Goal: Task Accomplishment & Management: Manage account settings

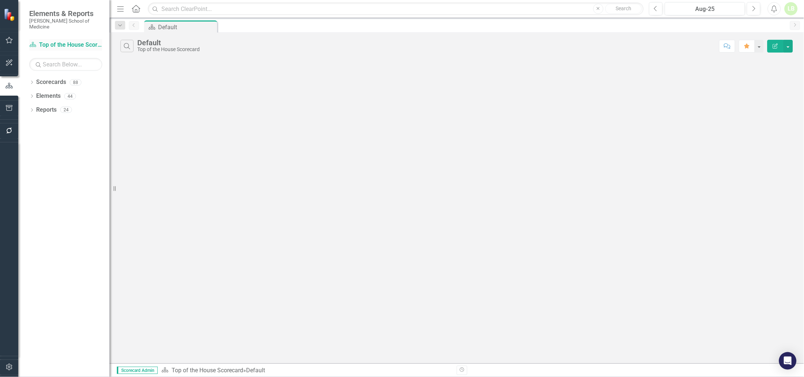
click at [64, 41] on link "Scorecards Top of the House Scorecard" at bounding box center [65, 45] width 73 height 8
click at [290, 26] on icon "Close" at bounding box center [286, 27] width 7 height 6
click at [52, 78] on link "Scorecards" at bounding box center [51, 82] width 30 height 8
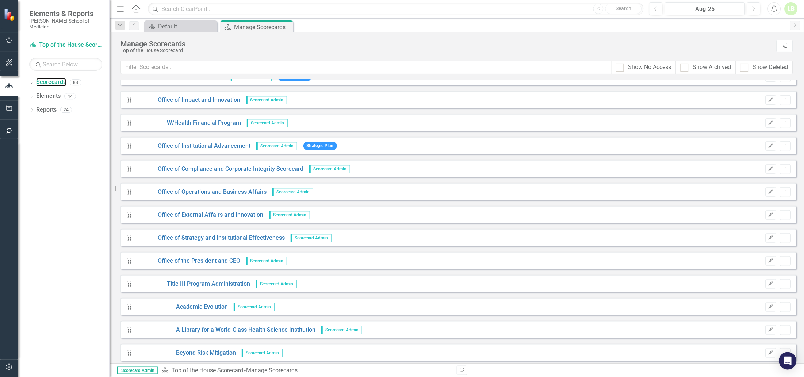
scroll to position [1415, 0]
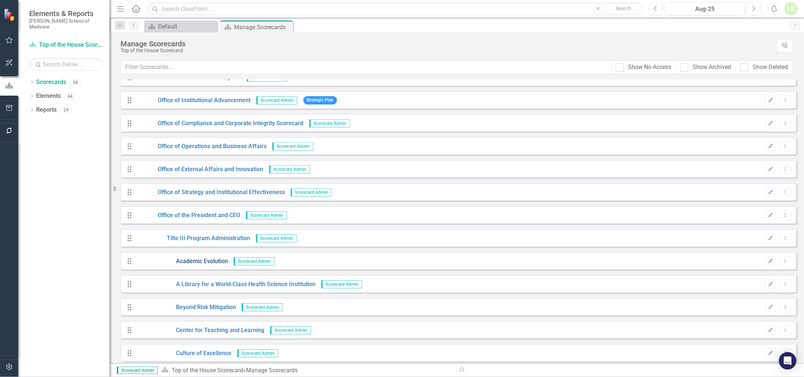
click at [188, 260] on link "Academic Evolution" at bounding box center [182, 261] width 92 height 8
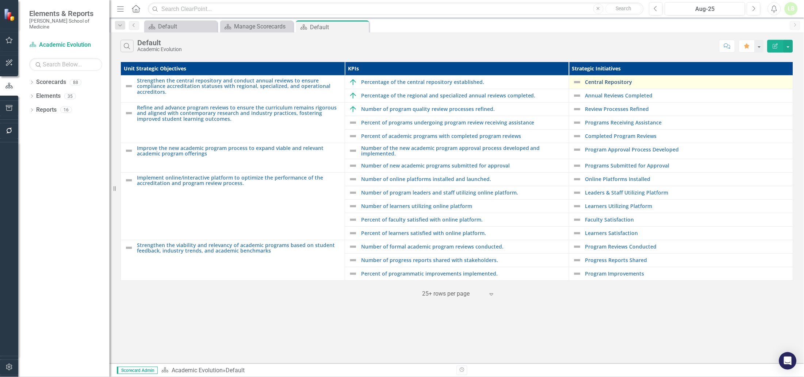
click at [601, 81] on link "Central Repository" at bounding box center [687, 81] width 204 height 5
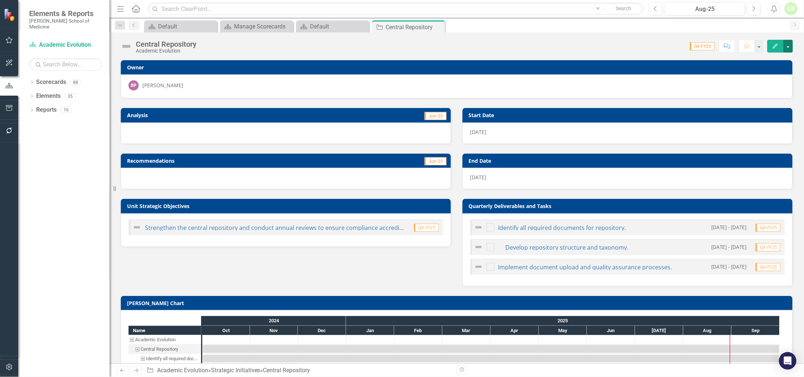
click at [786, 46] on button "button" at bounding box center [788, 46] width 9 height 13
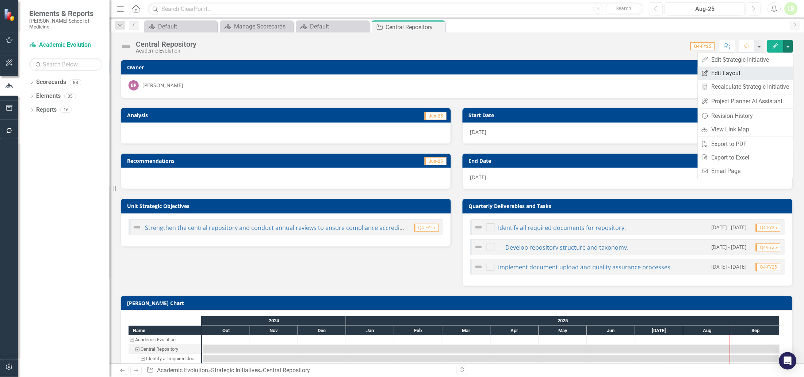
click at [727, 70] on link "Edit Report Edit Layout" at bounding box center [745, 73] width 95 height 14
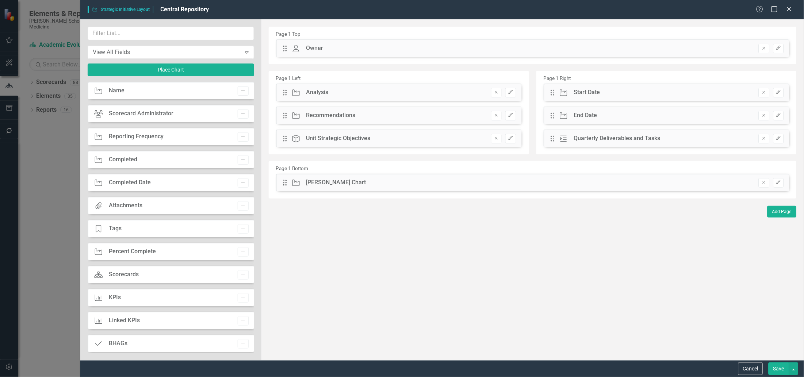
click at [342, 49] on div "Drag Owner Owner Remove Edit" at bounding box center [532, 48] width 513 height 18
click at [779, 46] on icon "Edit" at bounding box center [778, 48] width 5 height 4
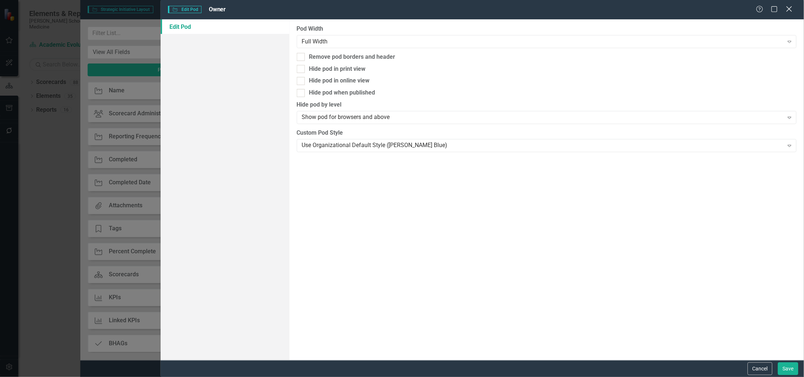
click at [792, 9] on icon "Close" at bounding box center [789, 8] width 9 height 7
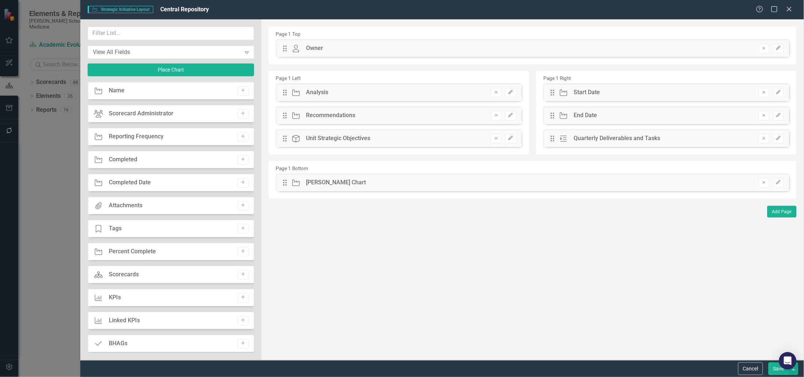
click at [337, 48] on div "Drag Owner Owner Remove Edit" at bounding box center [532, 48] width 513 height 18
click at [296, 49] on icon at bounding box center [296, 48] width 7 height 7
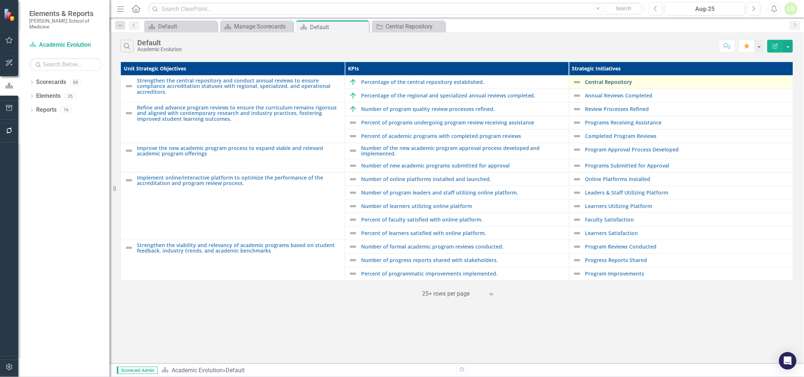
click at [604, 84] on link "Central Repository" at bounding box center [687, 81] width 204 height 5
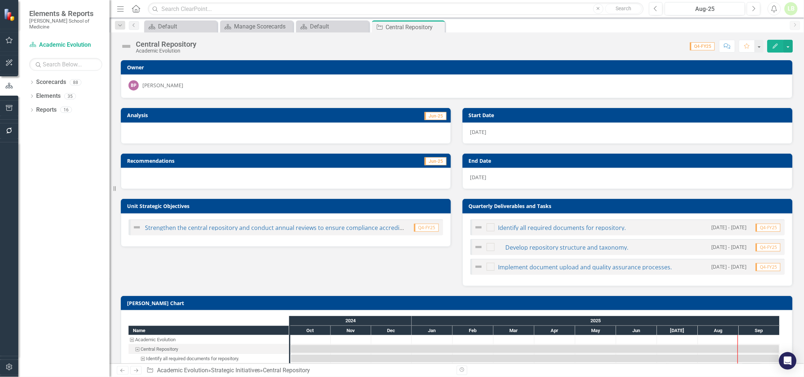
click at [746, 83] on div "BP [PERSON_NAME]" at bounding box center [457, 85] width 657 height 10
click at [302, 69] on h3 "Owner" at bounding box center [458, 67] width 662 height 5
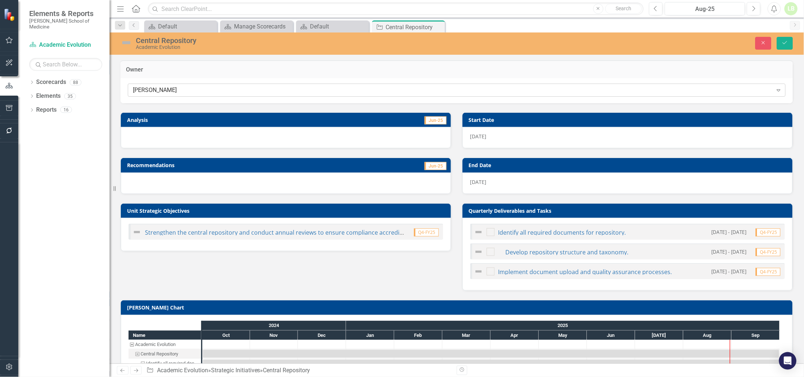
click at [775, 91] on icon "Expand" at bounding box center [778, 90] width 7 height 6
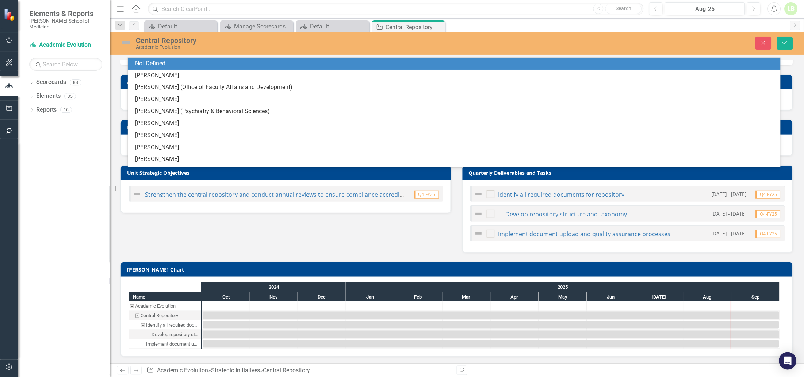
scroll to position [38, 0]
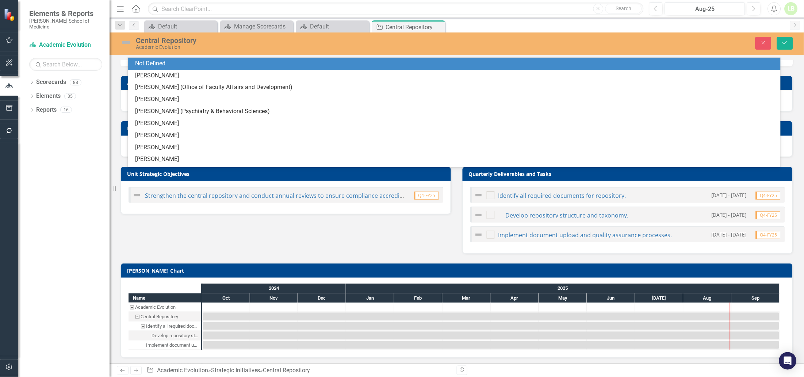
click at [798, 65] on div "Owner 61 results available. Use Up and Down to choose options, press Enter to s…" at bounding box center [457, 189] width 695 height 352
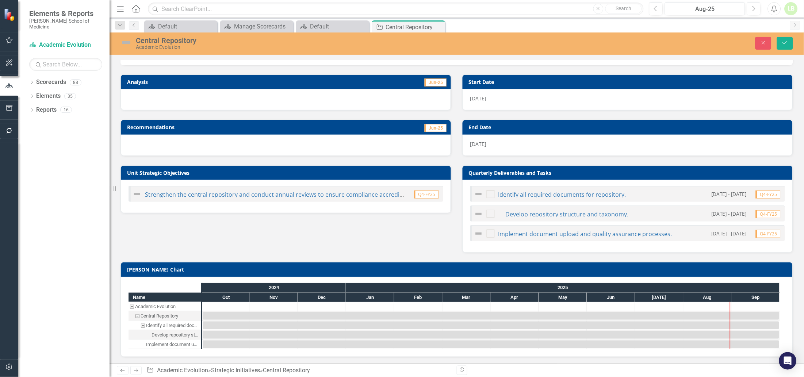
scroll to position [0, 0]
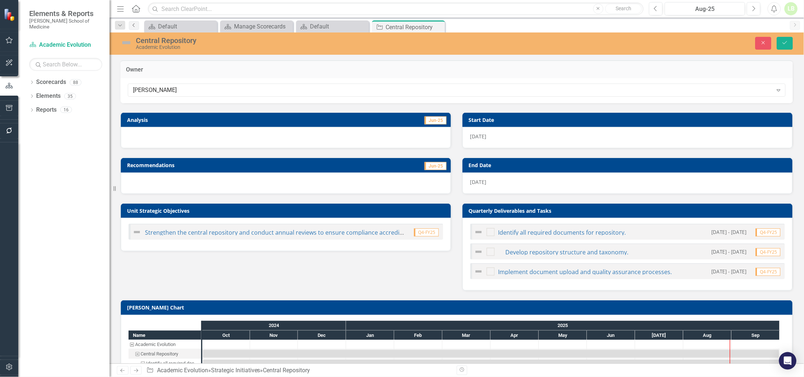
click at [134, 27] on link "Previous" at bounding box center [134, 25] width 10 height 9
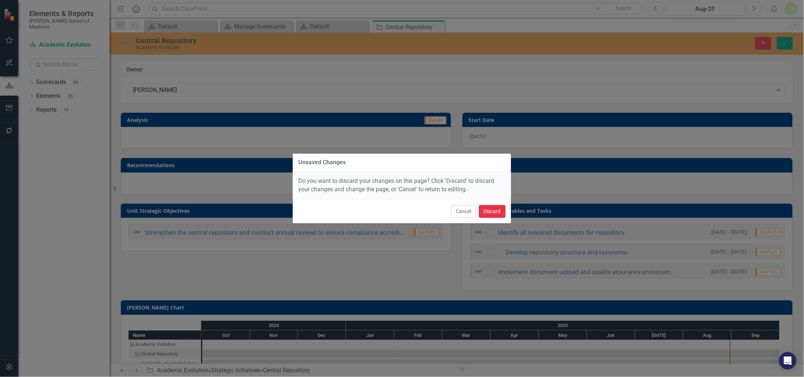
click at [487, 209] on button "Discard" at bounding box center [492, 211] width 27 height 13
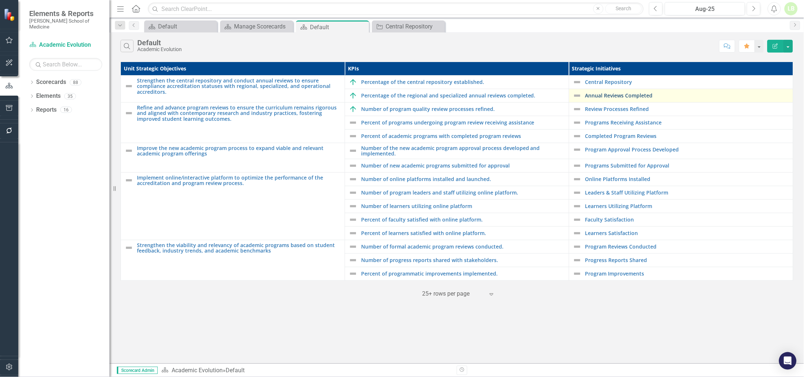
click at [596, 96] on link "Annual Reviews Completed" at bounding box center [687, 95] width 204 height 5
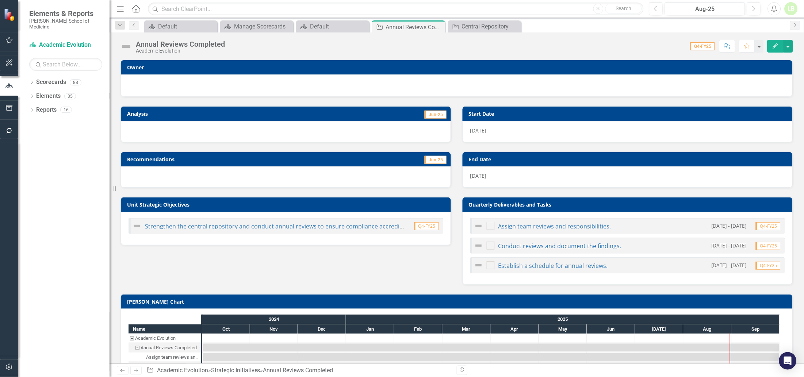
click at [352, 85] on div at bounding box center [457, 84] width 657 height 9
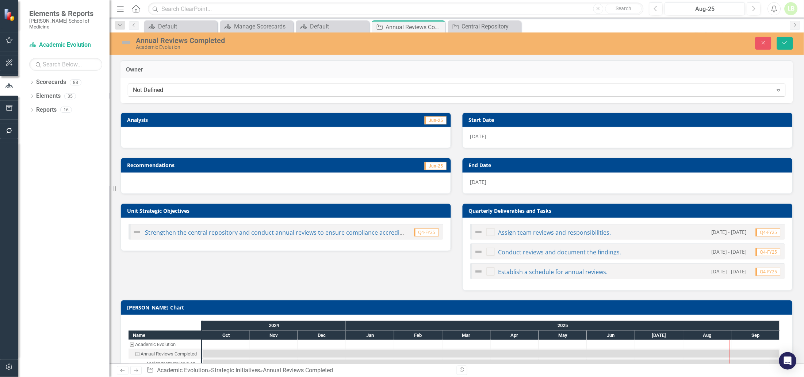
click at [775, 89] on icon "Expand" at bounding box center [778, 90] width 7 height 6
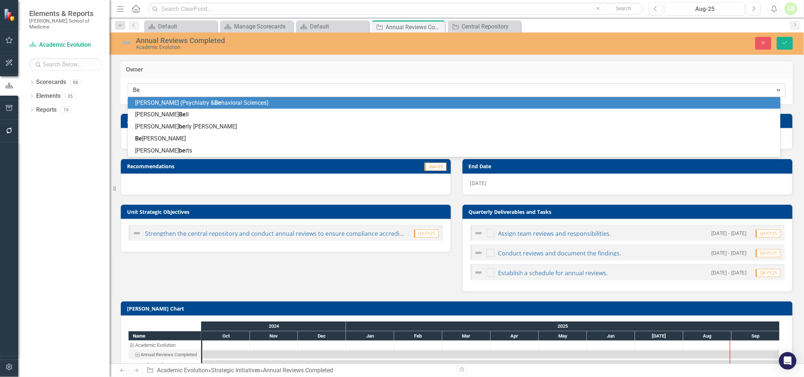
type input "Bea"
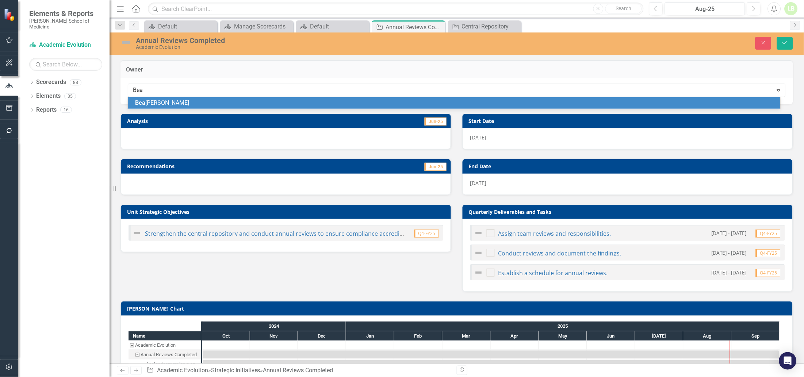
click at [157, 101] on span "[PERSON_NAME]" at bounding box center [162, 102] width 54 height 7
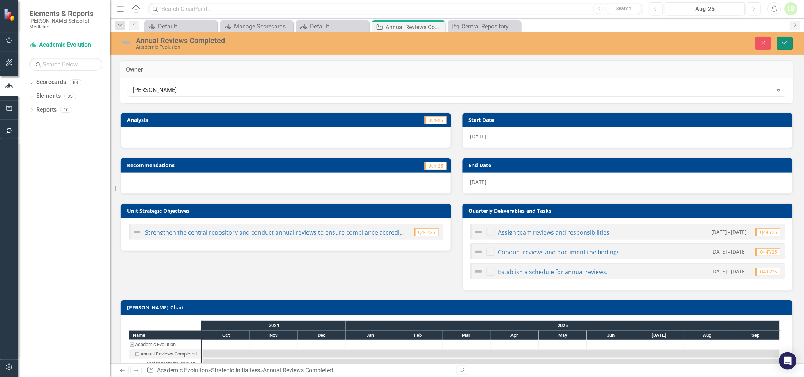
click at [791, 40] on button "Save" at bounding box center [785, 43] width 16 height 13
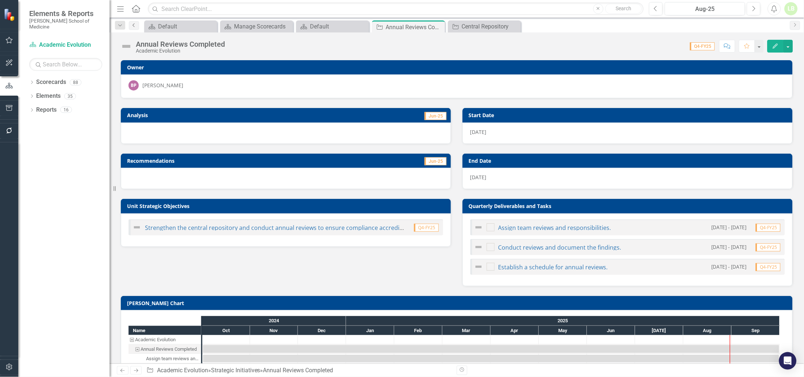
click at [133, 26] on icon at bounding box center [134, 25] width 2 height 4
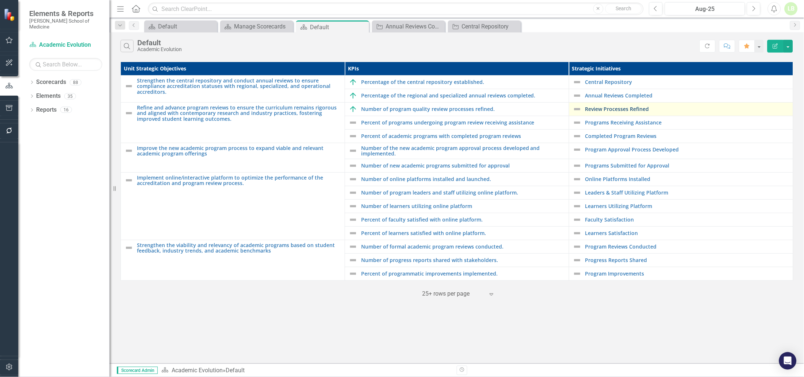
click at [614, 108] on link "Review Processes Refined" at bounding box center [687, 108] width 204 height 5
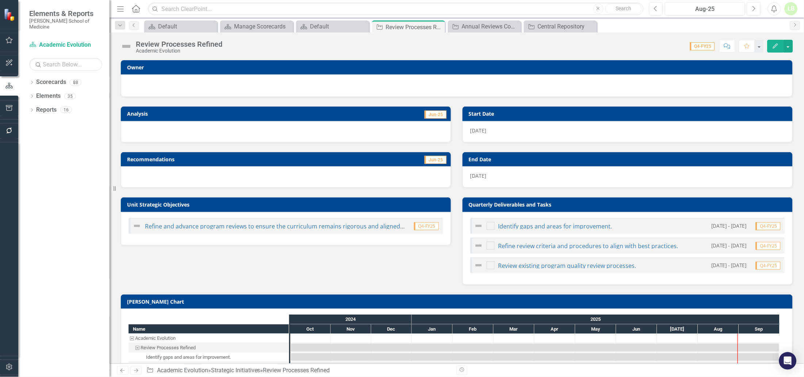
click at [754, 83] on div at bounding box center [457, 84] width 657 height 9
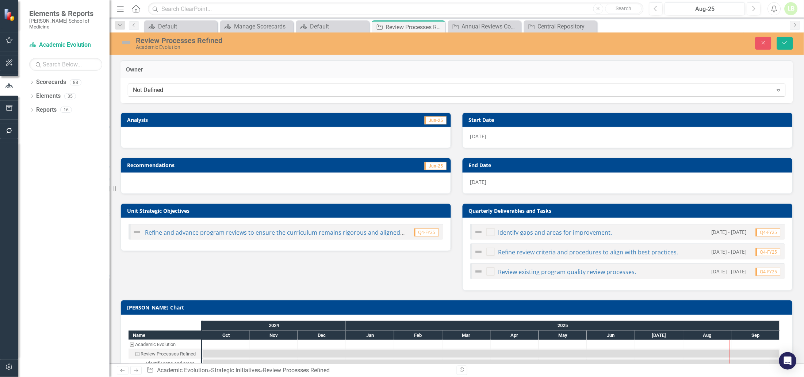
click at [776, 88] on icon "Expand" at bounding box center [778, 90] width 7 height 6
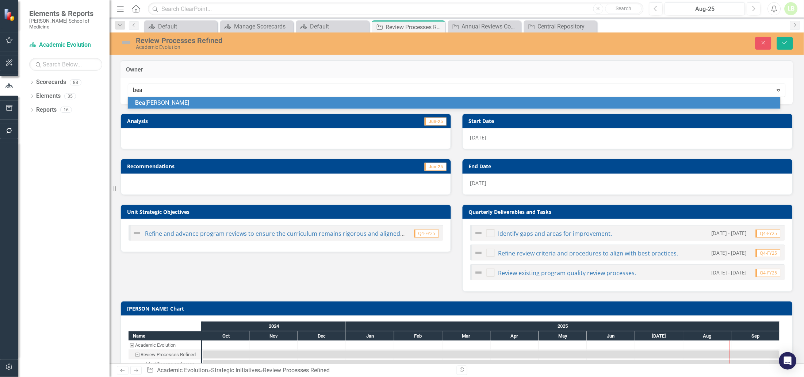
type input "beat"
click at [168, 104] on span "Beat rice Porter" at bounding box center [154, 102] width 38 height 7
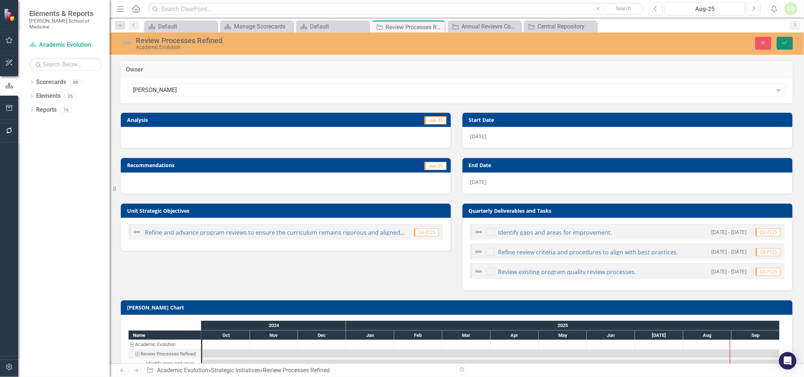
click at [780, 46] on button "Save" at bounding box center [785, 43] width 16 height 13
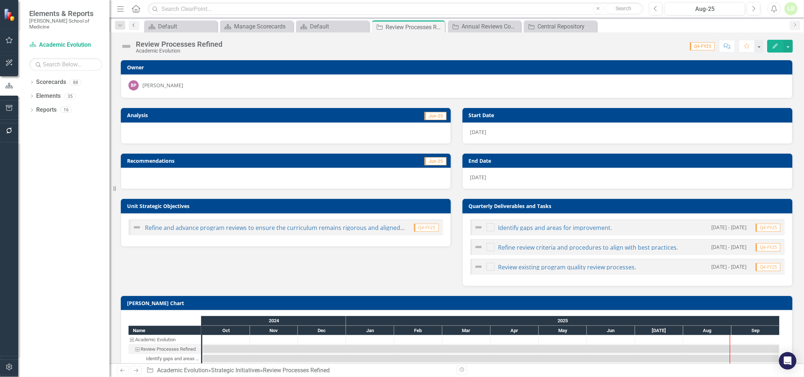
click at [135, 26] on icon "Previous" at bounding box center [134, 25] width 6 height 4
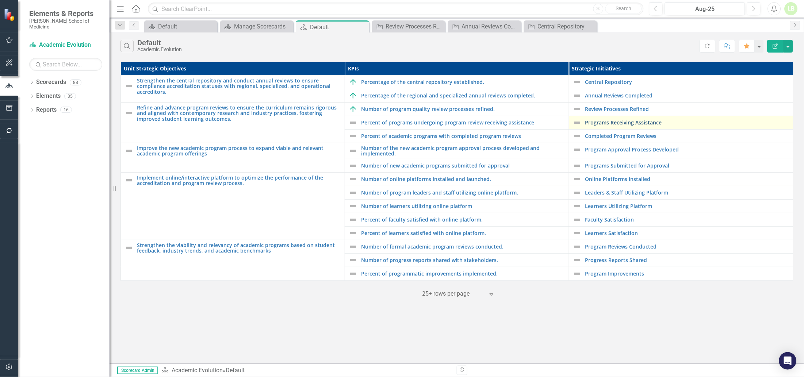
click at [607, 123] on link "Programs Receiving Assistance" at bounding box center [687, 122] width 204 height 5
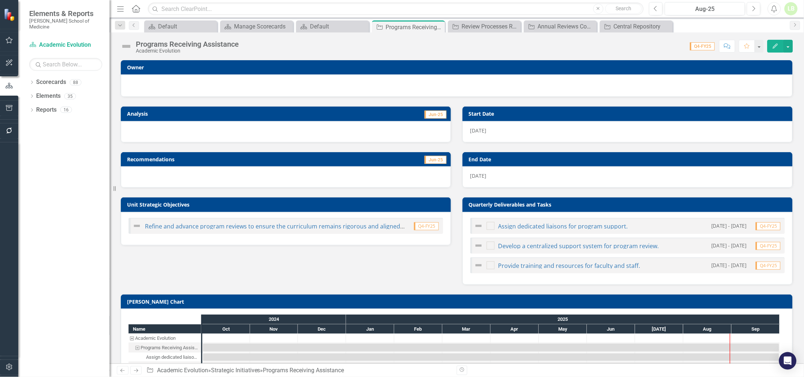
click at [203, 89] on div at bounding box center [457, 84] width 657 height 9
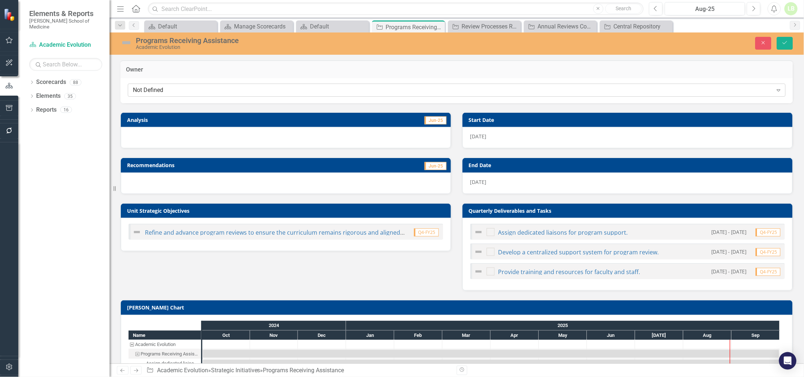
click at [643, 89] on div "Not Defined" at bounding box center [453, 90] width 640 height 8
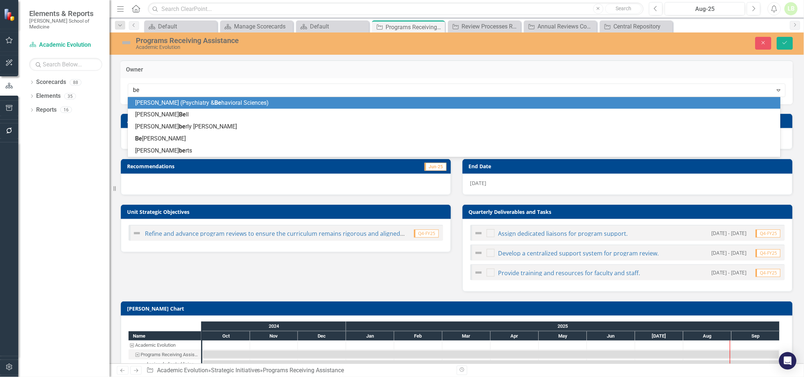
type input "bea"
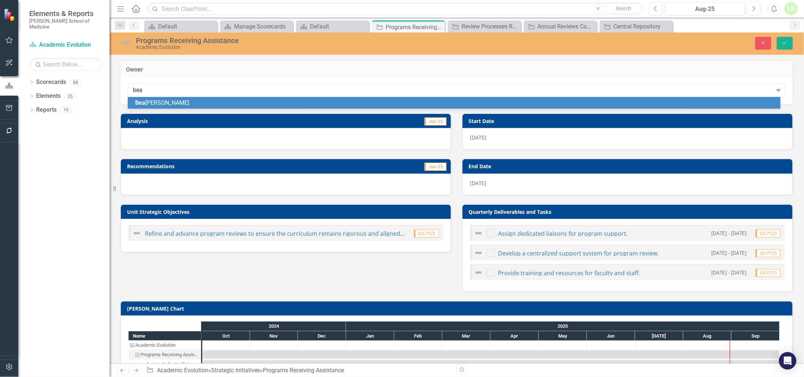
click at [154, 99] on div "[PERSON_NAME]" at bounding box center [455, 103] width 641 height 8
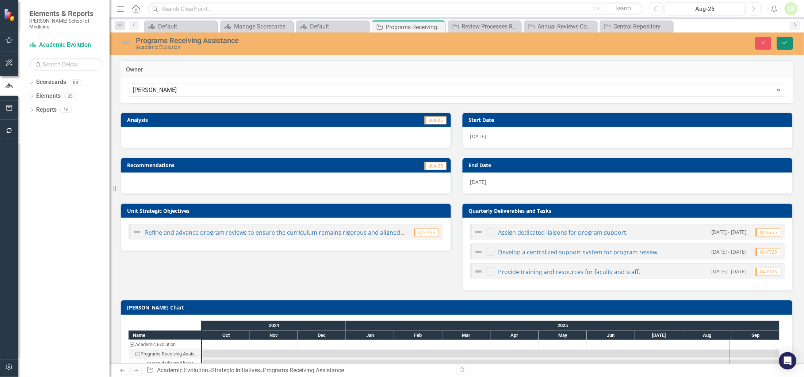
click at [784, 42] on icon "Save" at bounding box center [785, 42] width 7 height 5
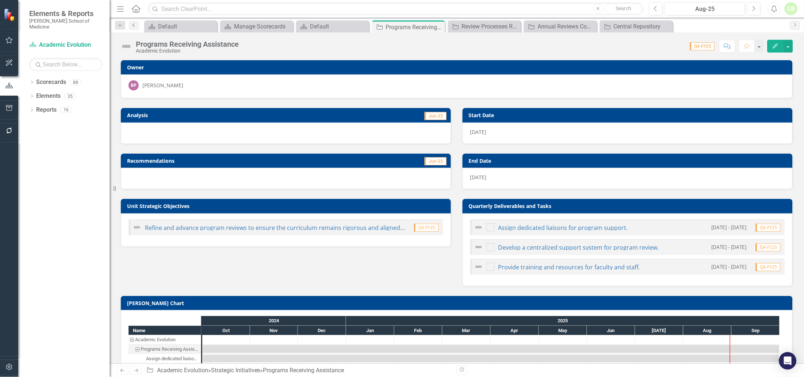
click at [137, 24] on link "Previous" at bounding box center [134, 25] width 10 height 9
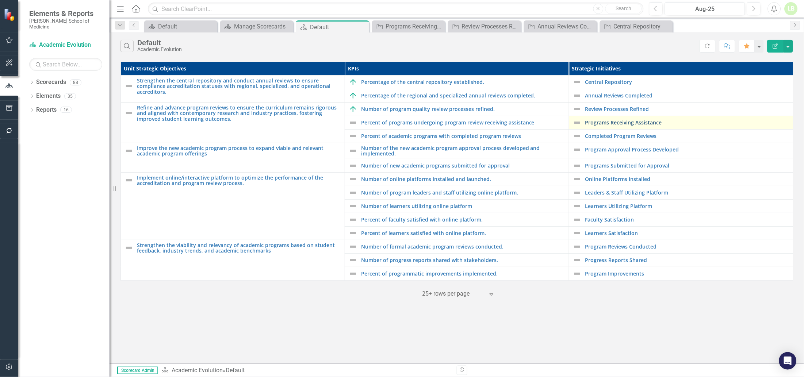
click at [599, 123] on link "Programs Receiving Assistance" at bounding box center [687, 122] width 204 height 5
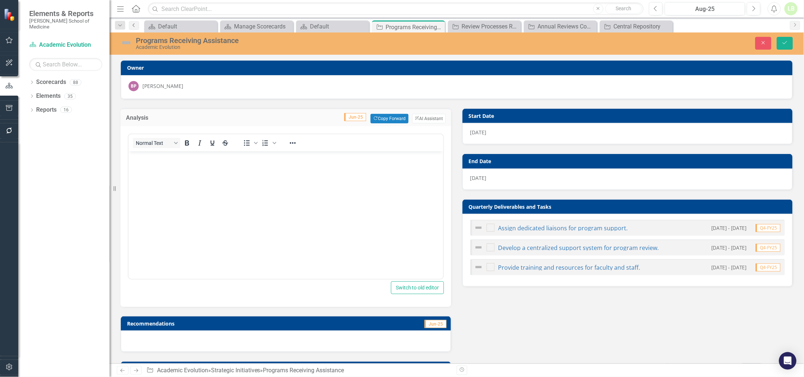
click at [130, 24] on link "Previous" at bounding box center [134, 25] width 10 height 9
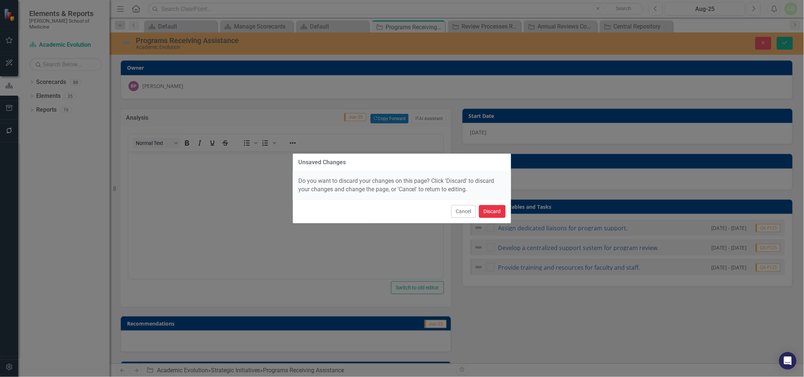
click at [495, 210] on button "Discard" at bounding box center [492, 211] width 27 height 13
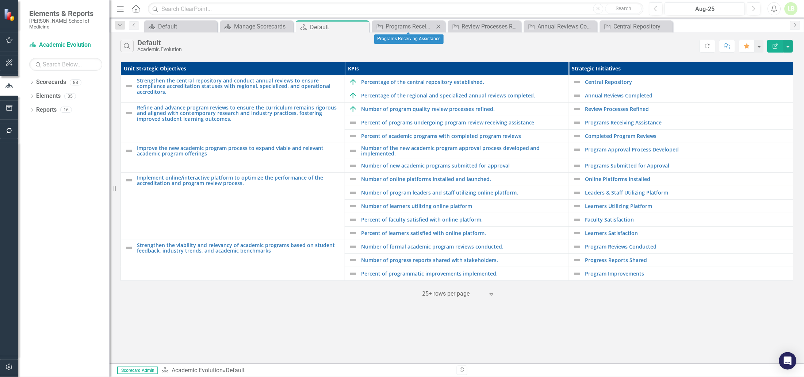
click at [443, 27] on div "Close" at bounding box center [438, 26] width 9 height 9
click at [438, 27] on icon "Close" at bounding box center [438, 27] width 7 height 6
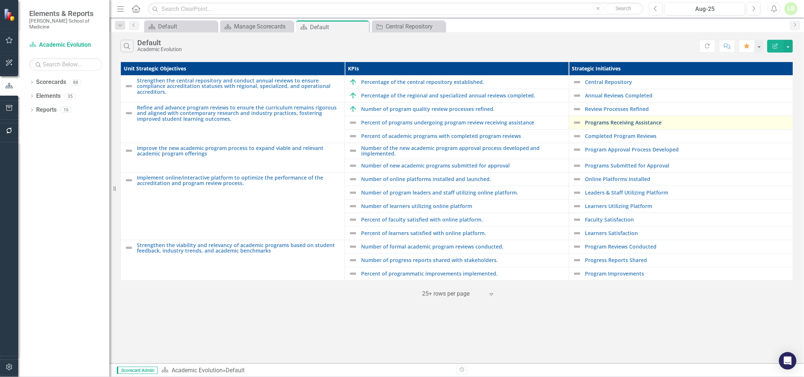
click at [599, 121] on link "Programs Receiving Assistance" at bounding box center [687, 122] width 204 height 5
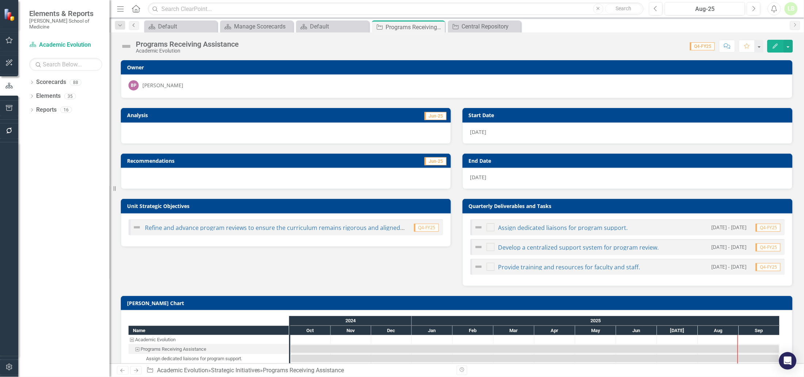
click at [129, 24] on link "Previous" at bounding box center [134, 25] width 10 height 9
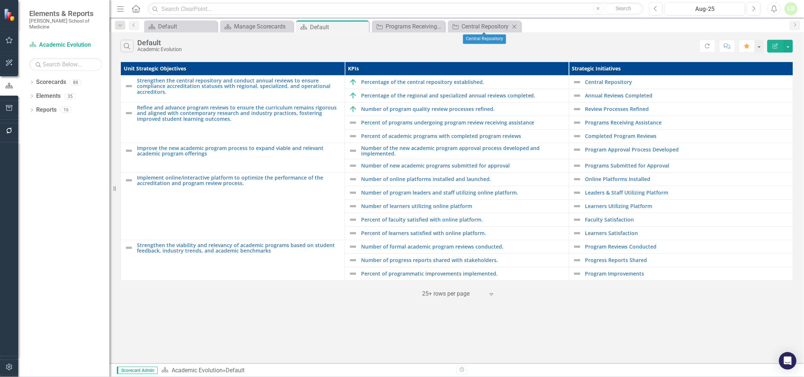
click at [515, 25] on icon "Close" at bounding box center [514, 27] width 7 height 6
click at [438, 27] on icon "Close" at bounding box center [438, 27] width 7 height 6
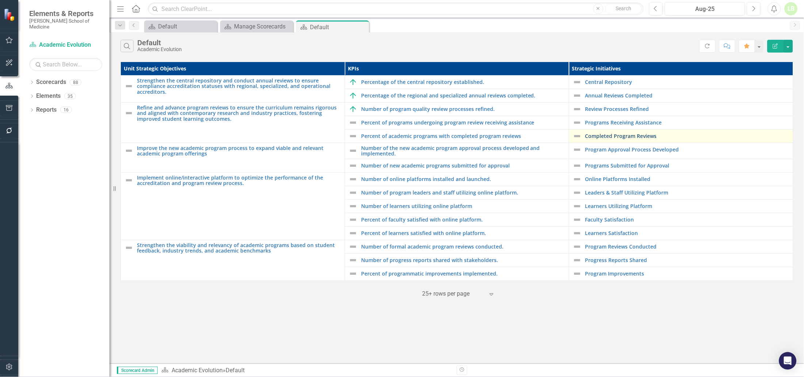
click at [599, 134] on link "Completed Program Reviews" at bounding box center [687, 135] width 204 height 5
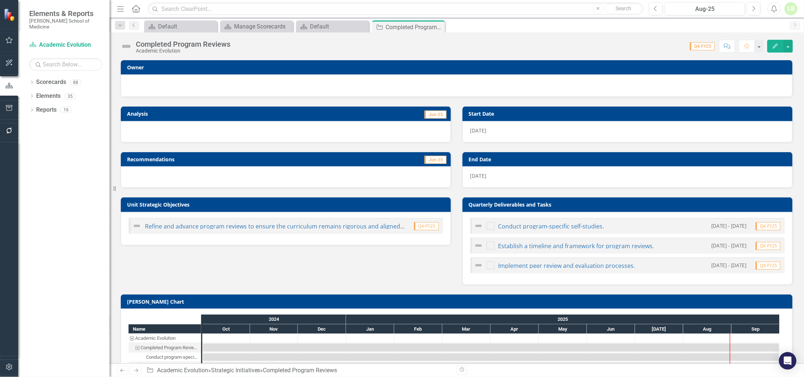
click at [449, 83] on div at bounding box center [457, 84] width 657 height 9
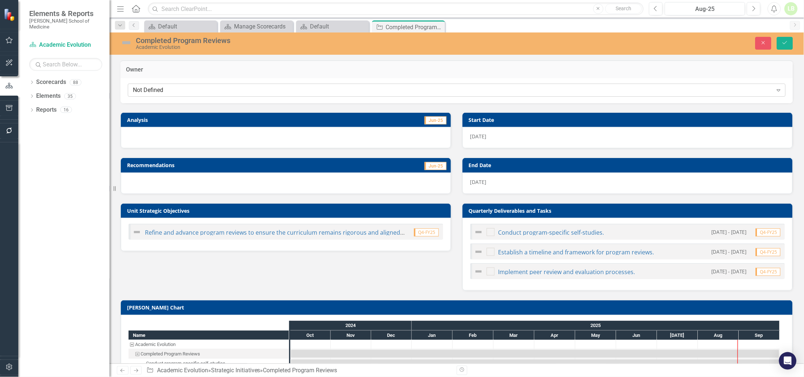
click at [697, 87] on div "Not Defined" at bounding box center [453, 90] width 640 height 8
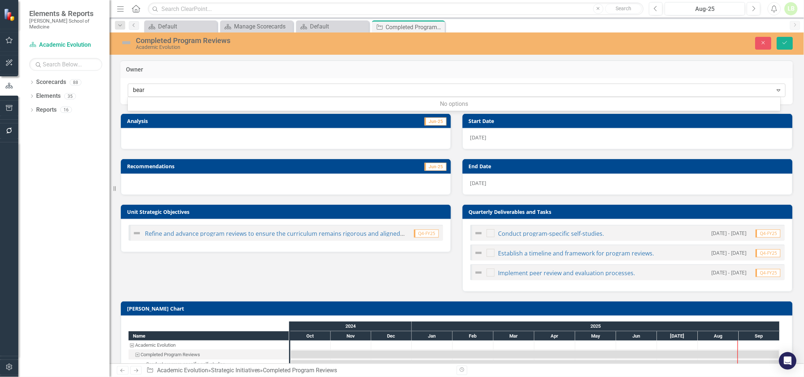
type input "bea"
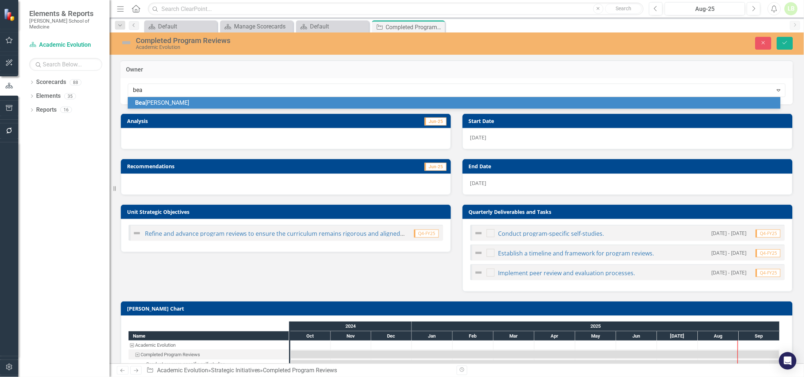
click at [142, 102] on span "Bea" at bounding box center [140, 102] width 10 height 7
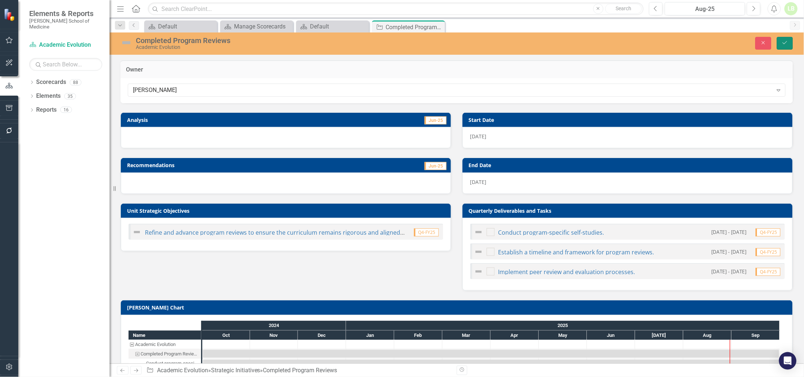
click at [783, 44] on icon "Save" at bounding box center [785, 42] width 7 height 5
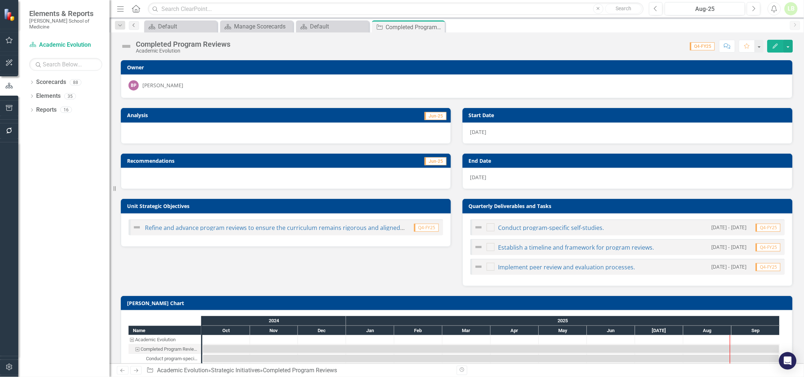
click at [135, 25] on icon "Previous" at bounding box center [134, 25] width 6 height 4
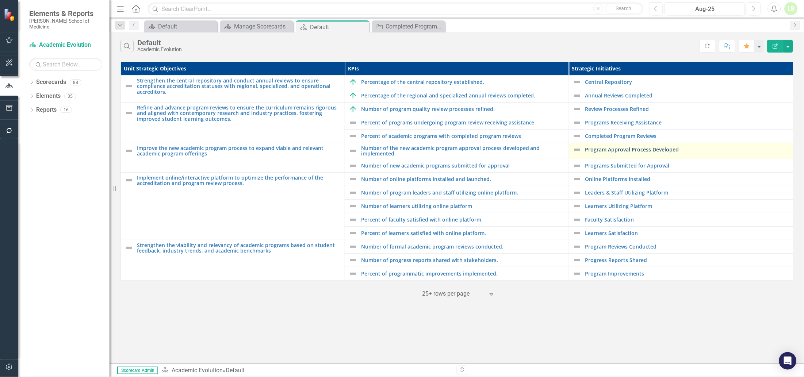
click at [613, 150] on link "Program Approval Process Developed" at bounding box center [687, 149] width 204 height 5
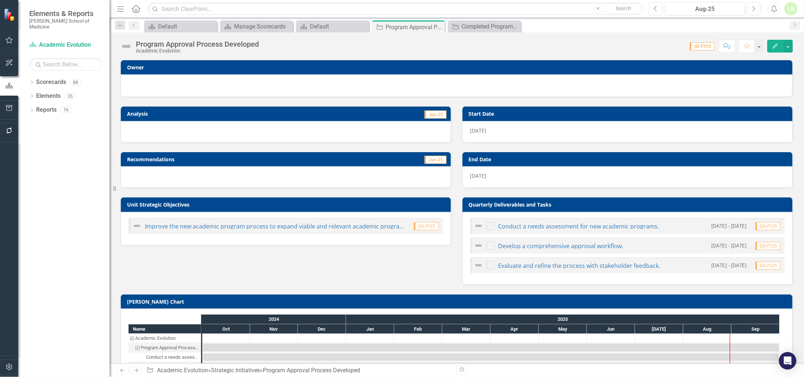
click at [270, 82] on div at bounding box center [457, 84] width 657 height 9
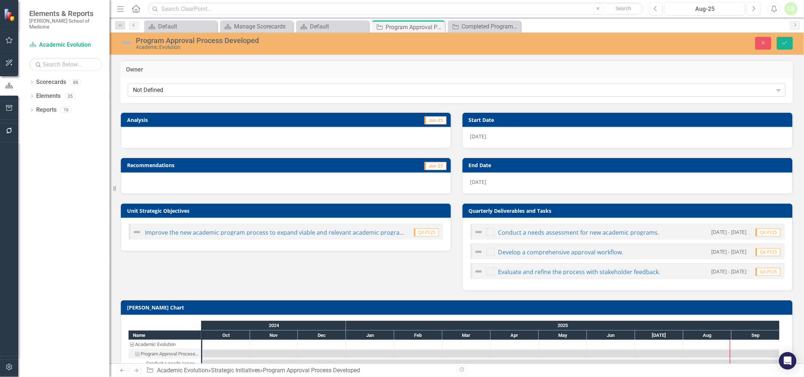
click at [272, 94] on div "Not Defined" at bounding box center [453, 90] width 640 height 8
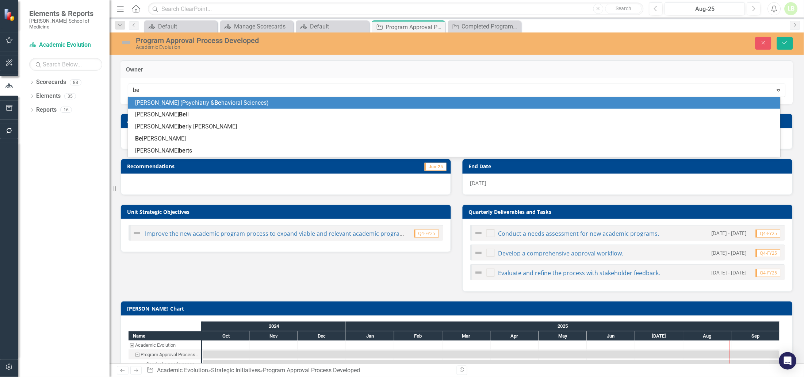
type input "bea"
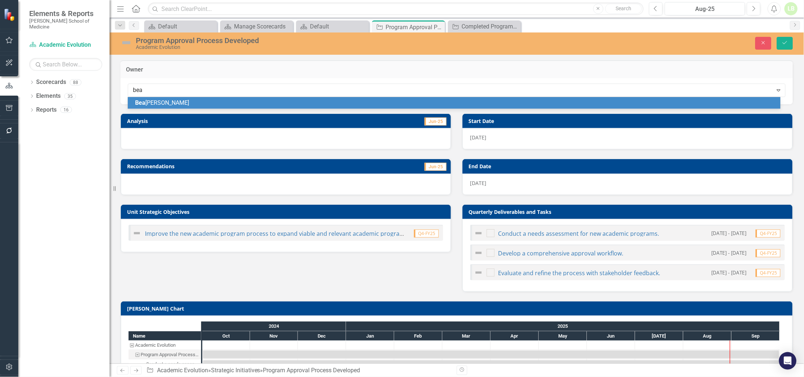
click at [164, 103] on span "[PERSON_NAME]" at bounding box center [162, 102] width 54 height 7
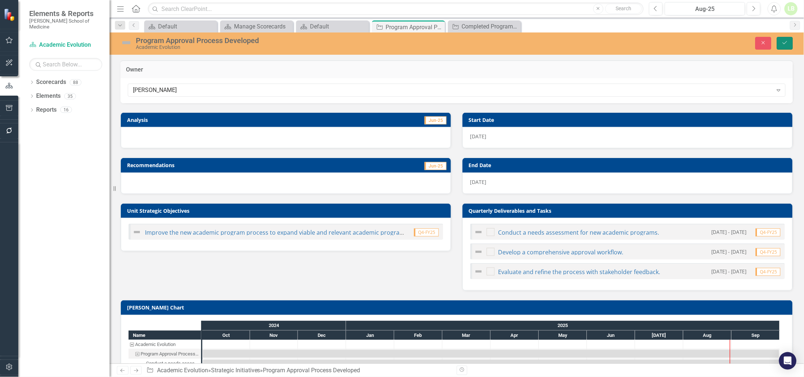
click at [785, 46] on button "Save" at bounding box center [785, 43] width 16 height 13
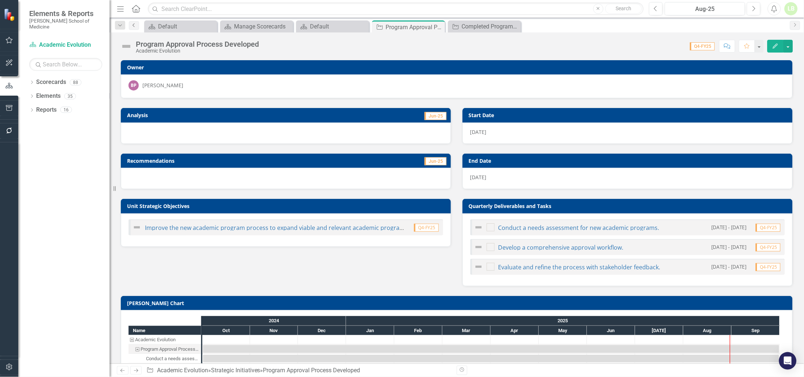
click at [135, 26] on icon "Previous" at bounding box center [134, 25] width 6 height 4
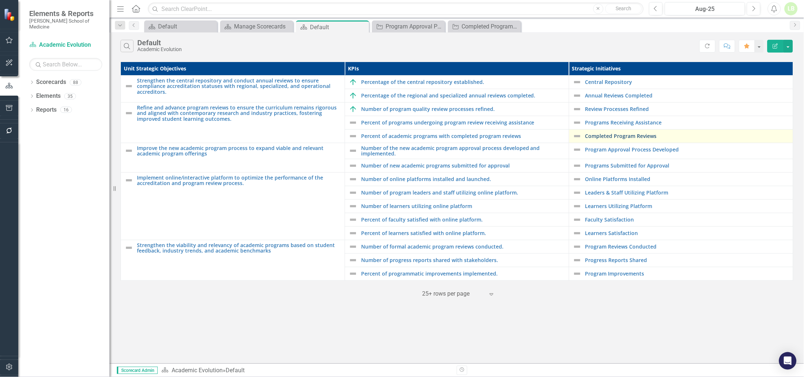
click at [614, 134] on link "Completed Program Reviews" at bounding box center [687, 135] width 204 height 5
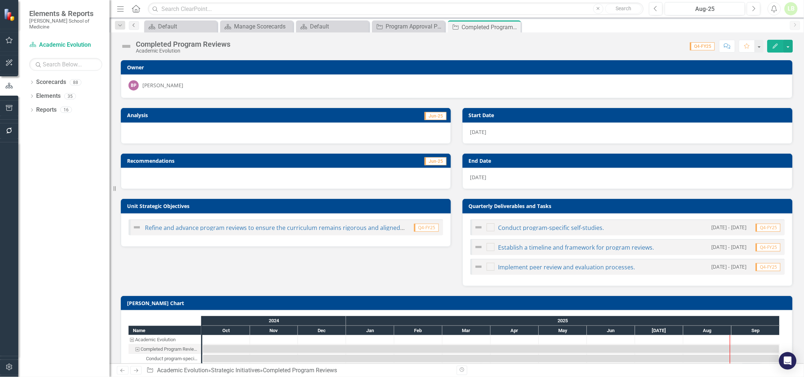
click at [135, 24] on icon "Previous" at bounding box center [134, 25] width 6 height 4
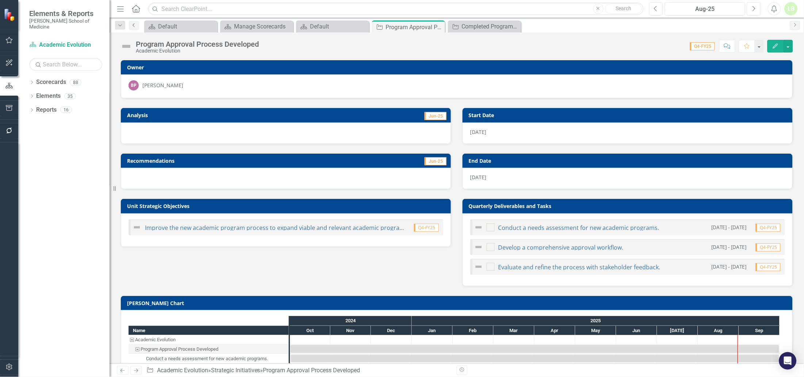
click at [132, 22] on link "Previous" at bounding box center [134, 25] width 10 height 9
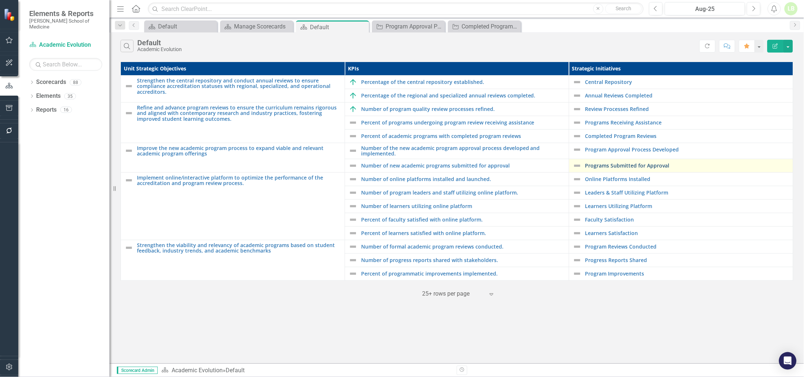
click at [599, 165] on link "Programs Submitted for Approval" at bounding box center [687, 165] width 204 height 5
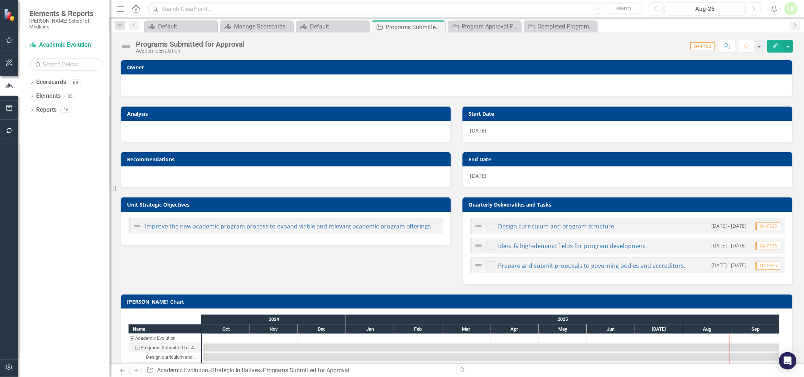
click at [230, 74] on div at bounding box center [457, 85] width 672 height 22
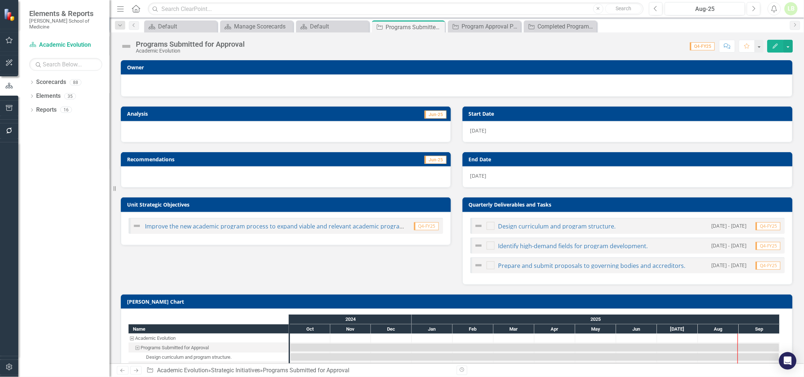
click at [230, 80] on div at bounding box center [457, 84] width 657 height 9
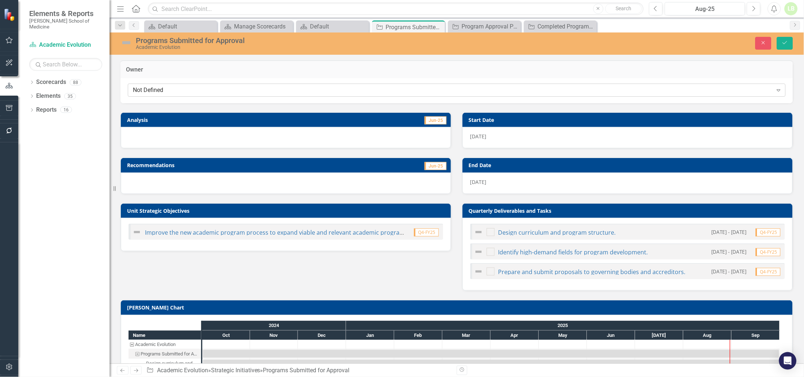
click at [230, 90] on div "Not Defined" at bounding box center [453, 90] width 640 height 8
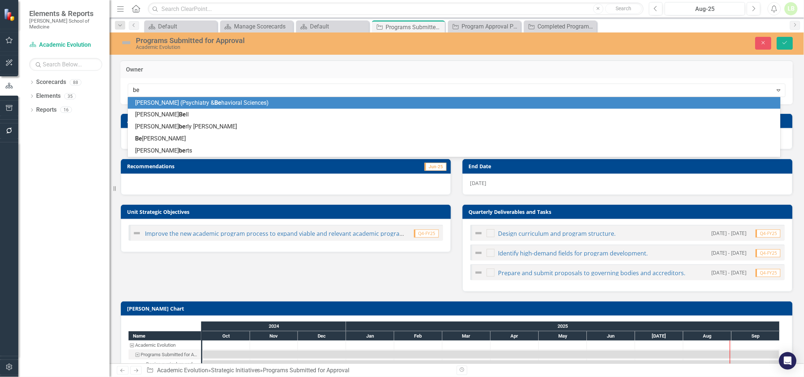
type input "bea"
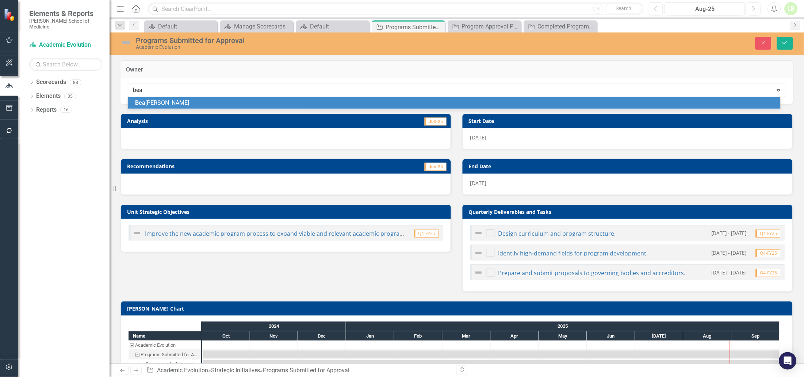
click at [152, 104] on span "[PERSON_NAME]" at bounding box center [162, 102] width 54 height 7
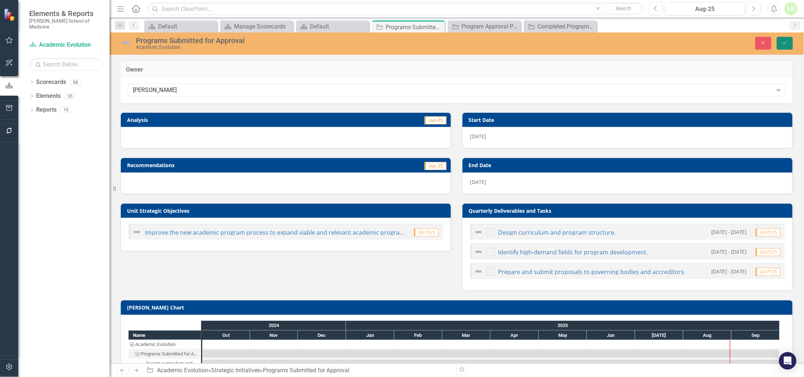
click at [787, 43] on icon "Save" at bounding box center [785, 42] width 7 height 5
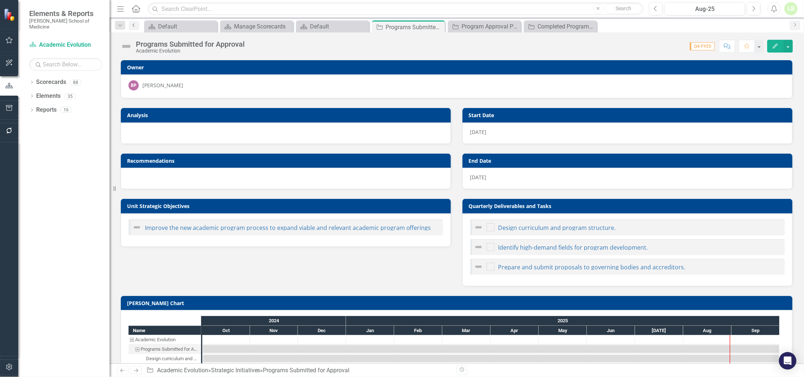
click at [135, 27] on icon "Previous" at bounding box center [134, 25] width 6 height 4
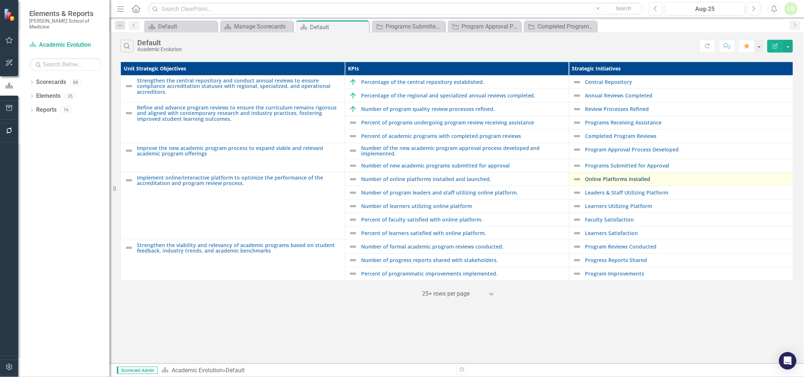
click at [607, 180] on link "Online Platforms Installed" at bounding box center [687, 178] width 204 height 5
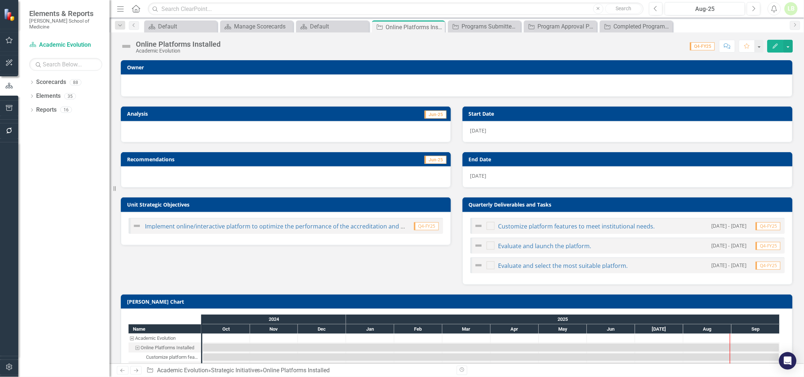
click at [360, 79] on div at bounding box center [457, 85] width 672 height 22
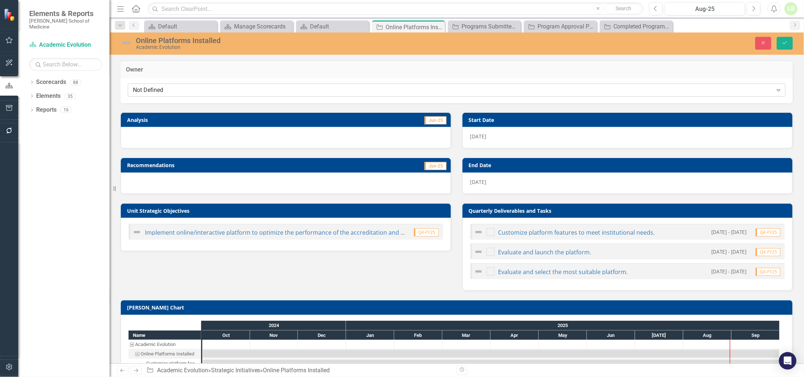
click at [336, 92] on div "Not Defined" at bounding box center [453, 90] width 640 height 8
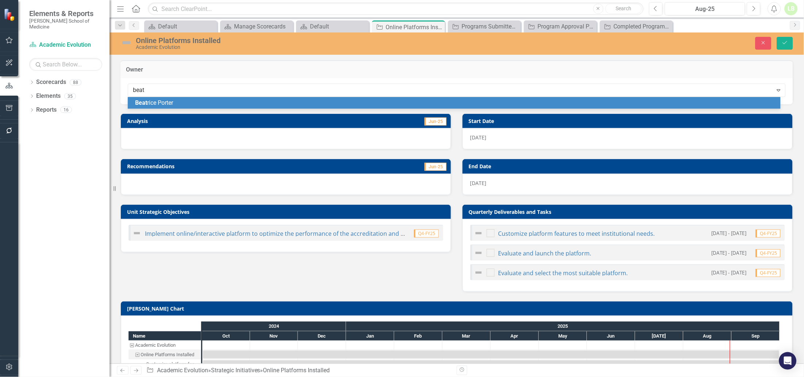
type input "beatr"
click at [166, 104] on span "Beatr ice [PERSON_NAME]" at bounding box center [168, 102] width 67 height 7
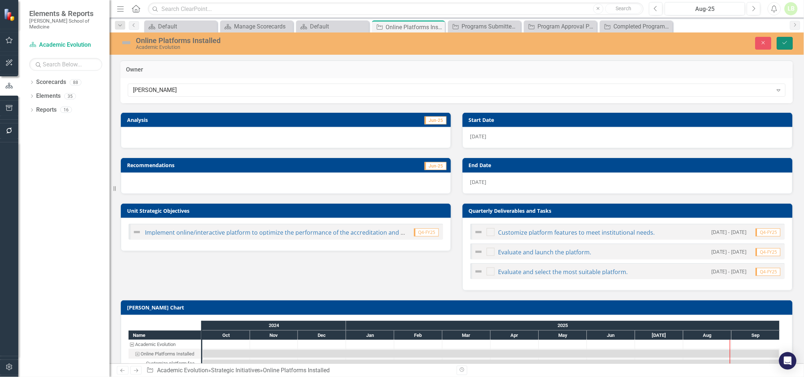
click at [783, 39] on button "Save" at bounding box center [785, 43] width 16 height 13
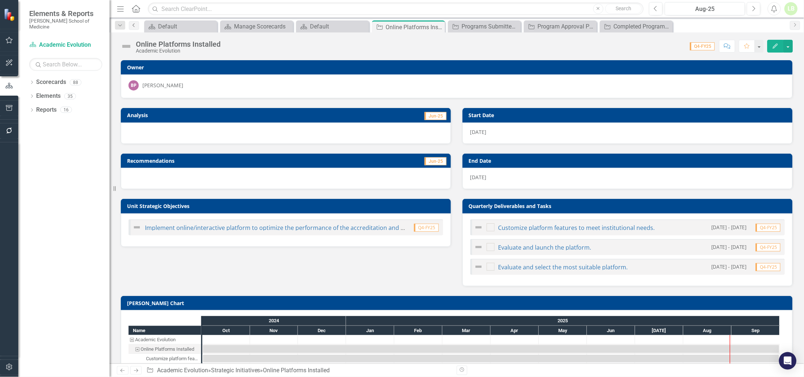
click at [132, 28] on link "Previous" at bounding box center [134, 25] width 10 height 9
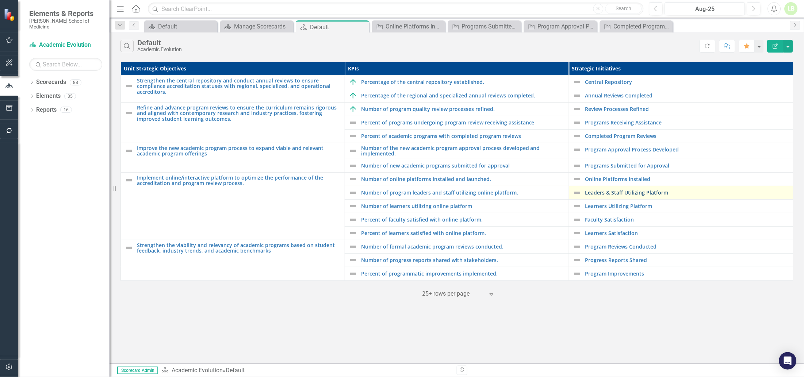
click at [605, 193] on link "Leaders & Staff Utilizing Platform" at bounding box center [687, 192] width 204 height 5
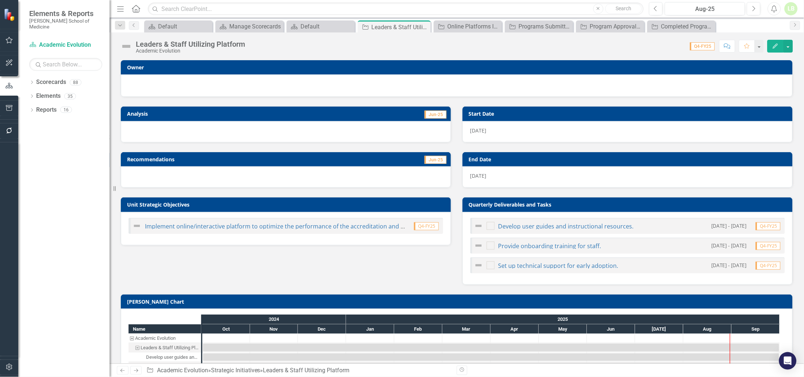
click at [326, 109] on td "Jun-25" at bounding box center [363, 114] width 167 height 11
click at [283, 84] on div at bounding box center [457, 84] width 657 height 9
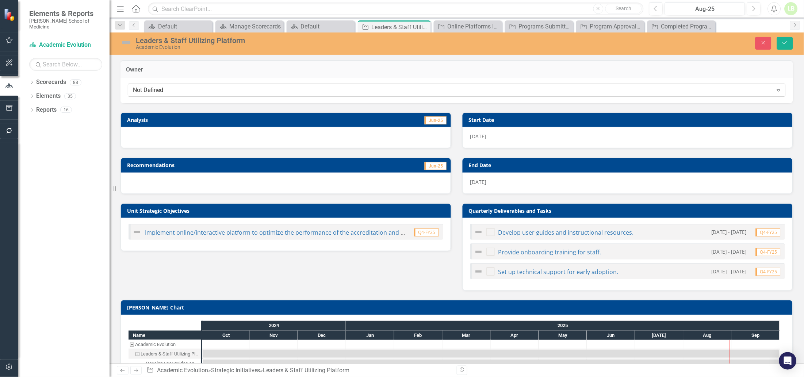
click at [283, 87] on div "Not Defined" at bounding box center [453, 90] width 640 height 8
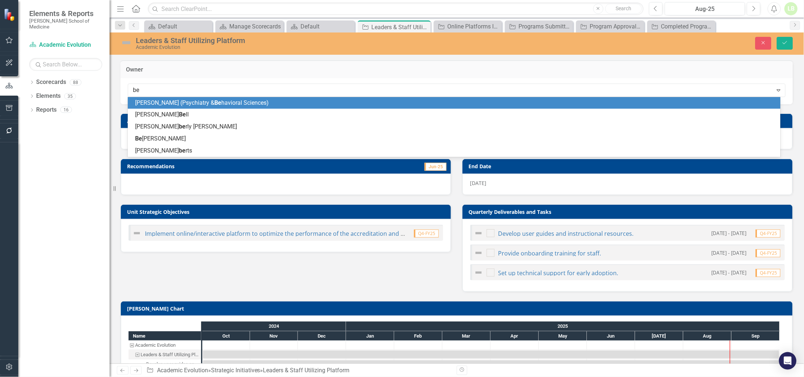
type input "bea"
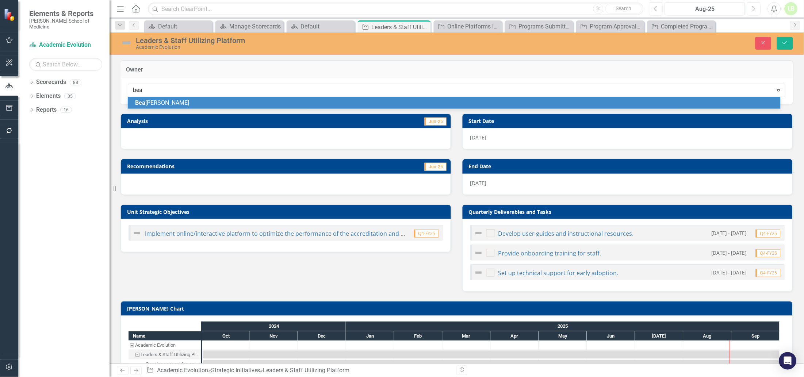
click at [159, 99] on div "[PERSON_NAME]" at bounding box center [455, 103] width 641 height 8
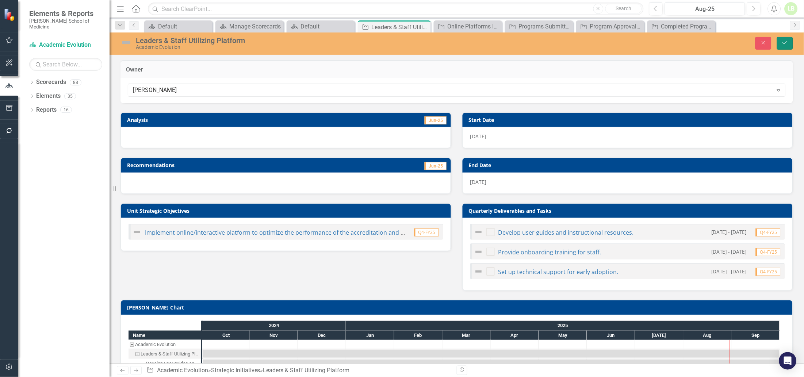
click at [785, 43] on icon "Save" at bounding box center [785, 42] width 7 height 5
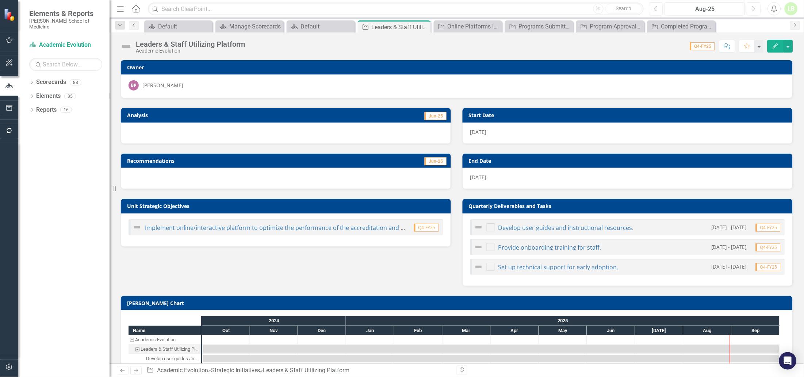
click at [133, 28] on link "Previous" at bounding box center [134, 25] width 10 height 9
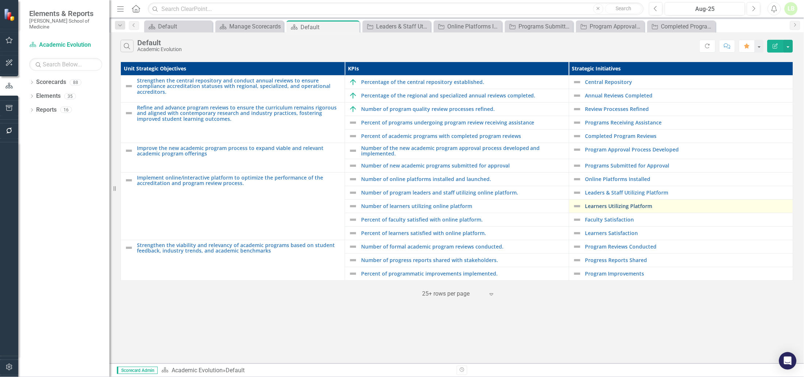
click at [609, 205] on link "Learners Utilizing Platform" at bounding box center [687, 205] width 204 height 5
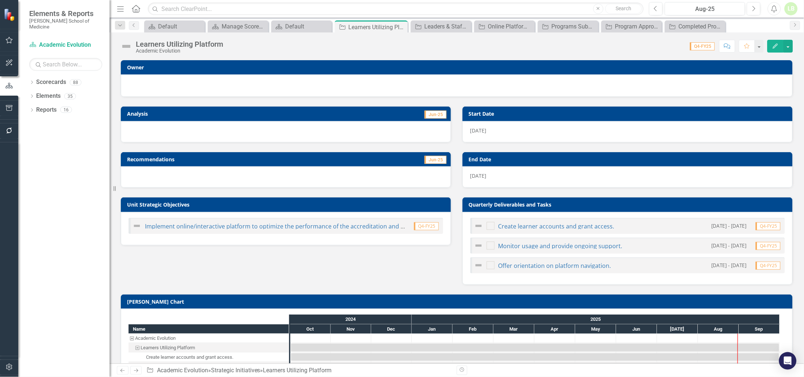
click at [253, 83] on div at bounding box center [457, 84] width 657 height 9
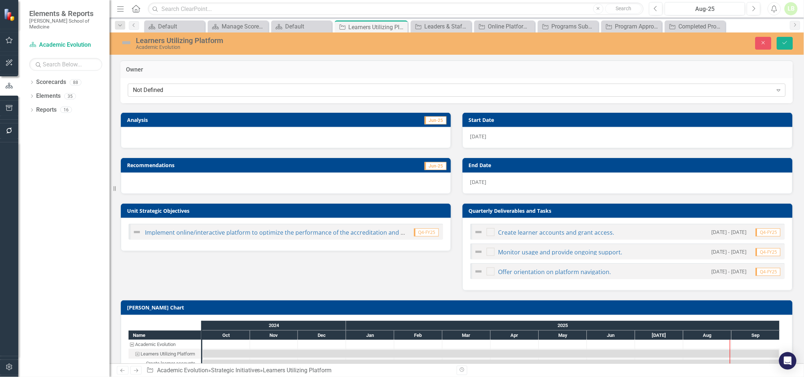
click at [253, 89] on div "Not Defined" at bounding box center [453, 90] width 640 height 8
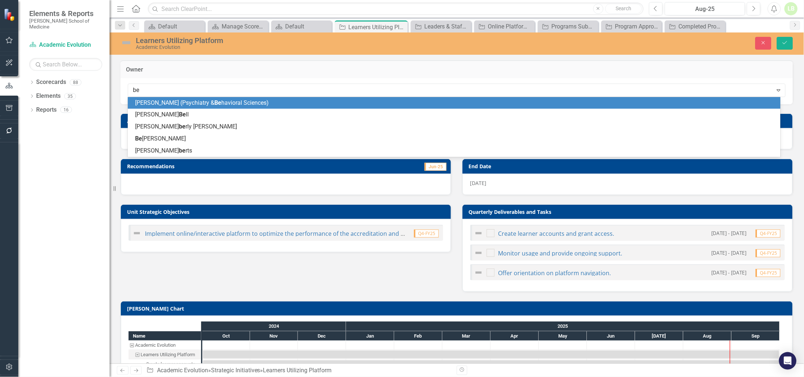
type input "bea"
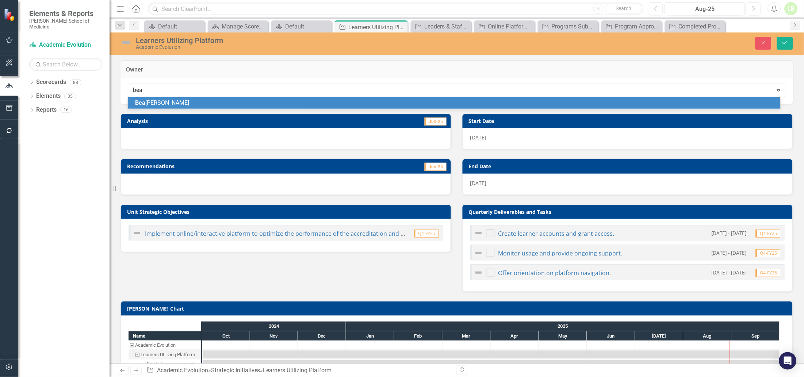
click at [175, 103] on div "[PERSON_NAME]" at bounding box center [455, 103] width 641 height 8
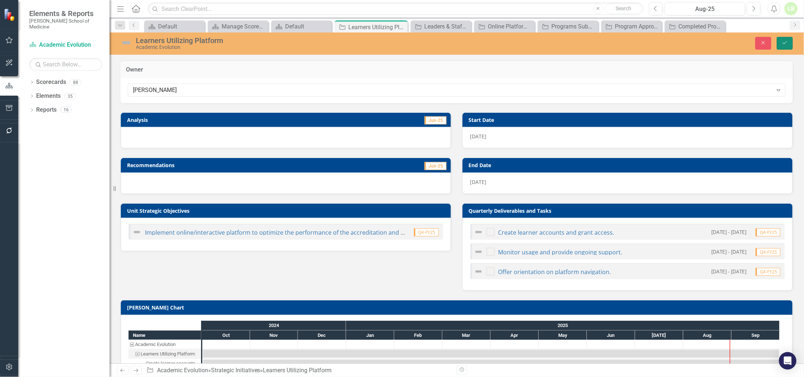
click at [786, 43] on icon "submit" at bounding box center [785, 42] width 4 height 3
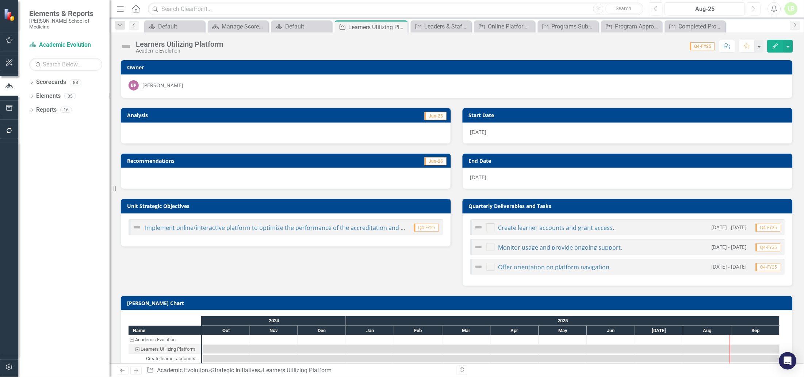
click at [131, 26] on icon "Previous" at bounding box center [134, 25] width 6 height 4
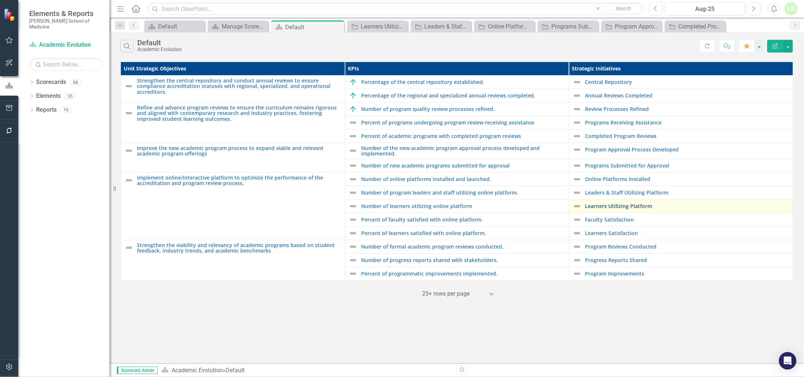
click at [596, 207] on link "Learners Utilizing Platform" at bounding box center [687, 205] width 204 height 5
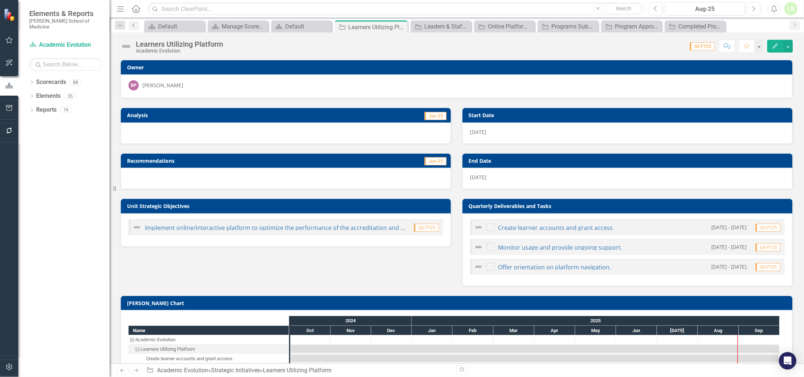
click at [135, 28] on link "Previous" at bounding box center [134, 25] width 10 height 9
